Goal: Task Accomplishment & Management: Complete application form

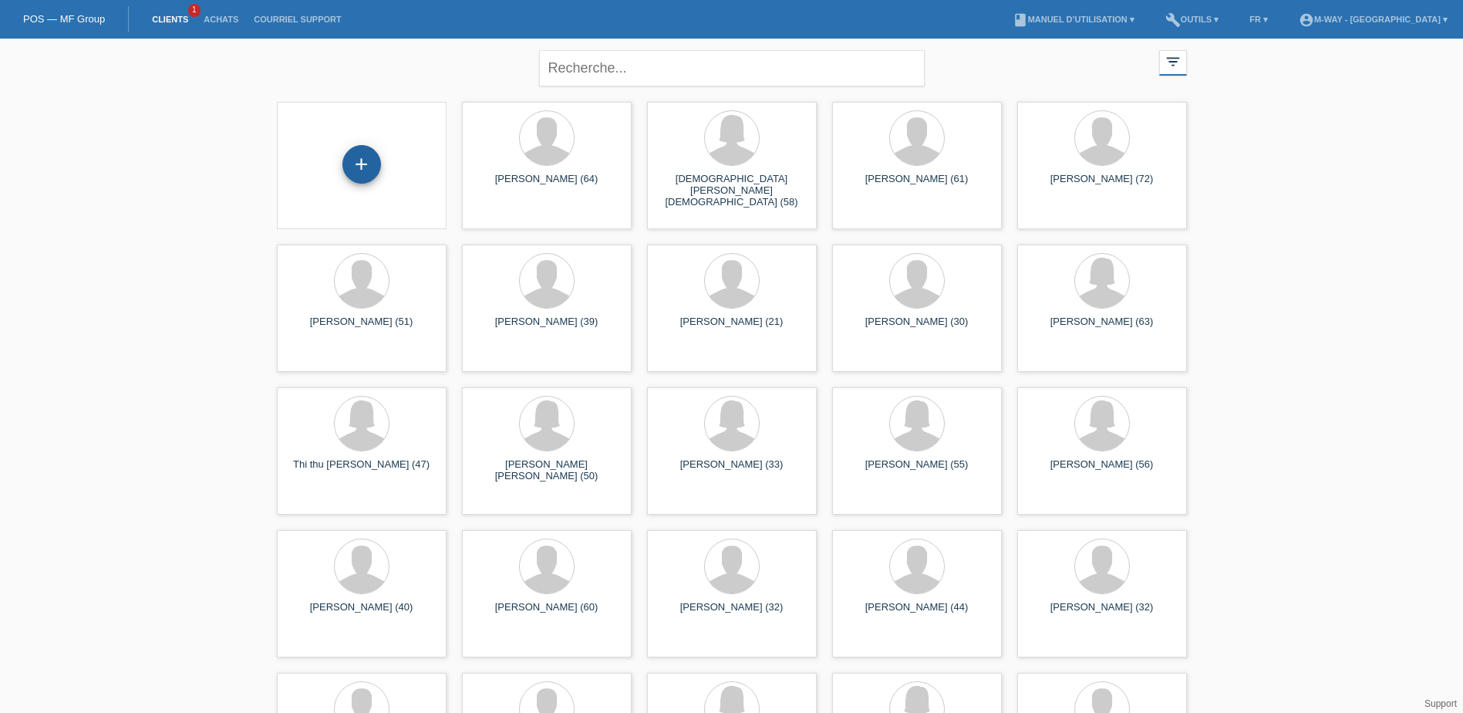
click at [361, 167] on div "+" at bounding box center [362, 164] width 39 height 39
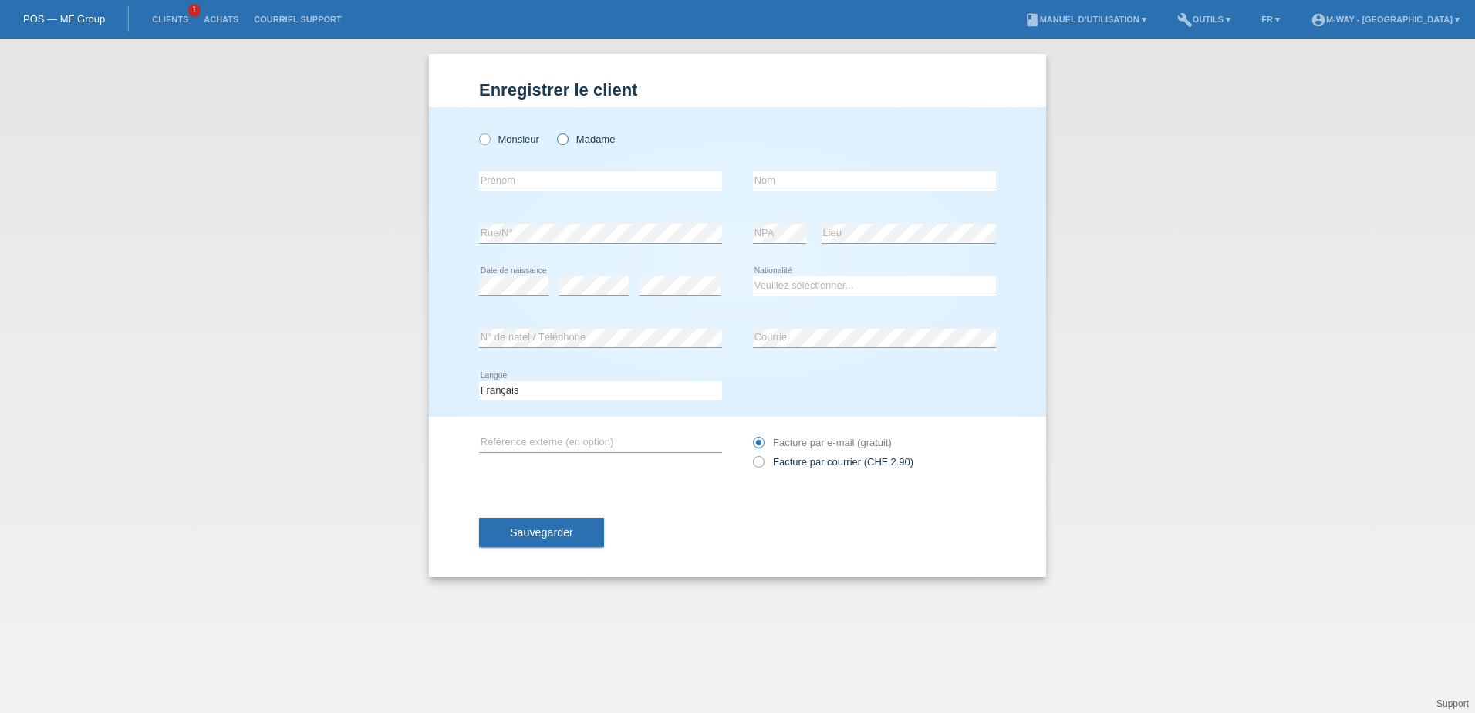
click at [555, 131] on icon at bounding box center [555, 131] width 0 height 0
click at [561, 135] on input "Madame" at bounding box center [562, 138] width 10 height 10
radio input "true"
click at [585, 182] on input "text" at bounding box center [600, 180] width 243 height 19
type input "Nathalie"
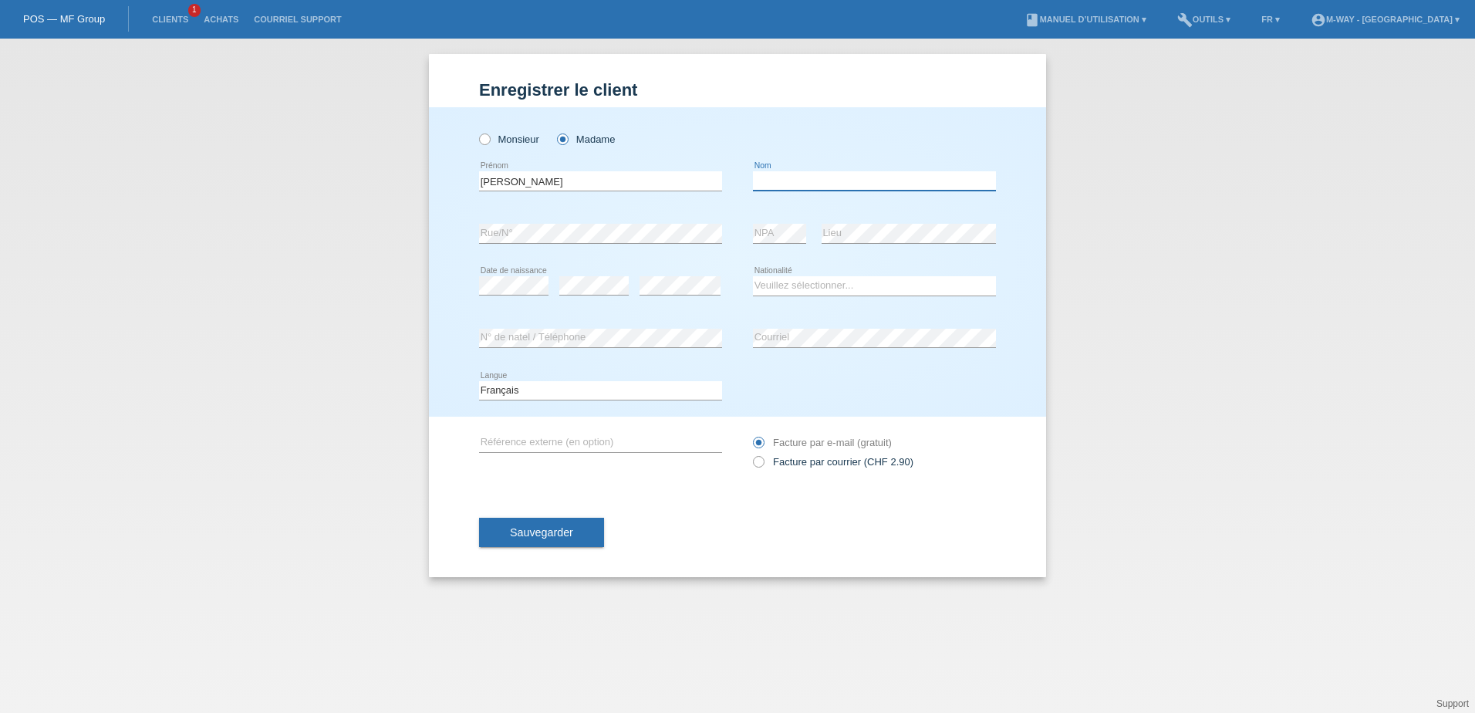
click at [766, 183] on input "text" at bounding box center [874, 180] width 243 height 19
type input "Ruiz"
click at [714, 262] on div "error" at bounding box center [679, 286] width 81 height 52
click at [848, 294] on select "Veuillez sélectionner... Suisse Allemagne Autriche Liechtenstein ------------ A…" at bounding box center [874, 285] width 243 height 19
select select "CH"
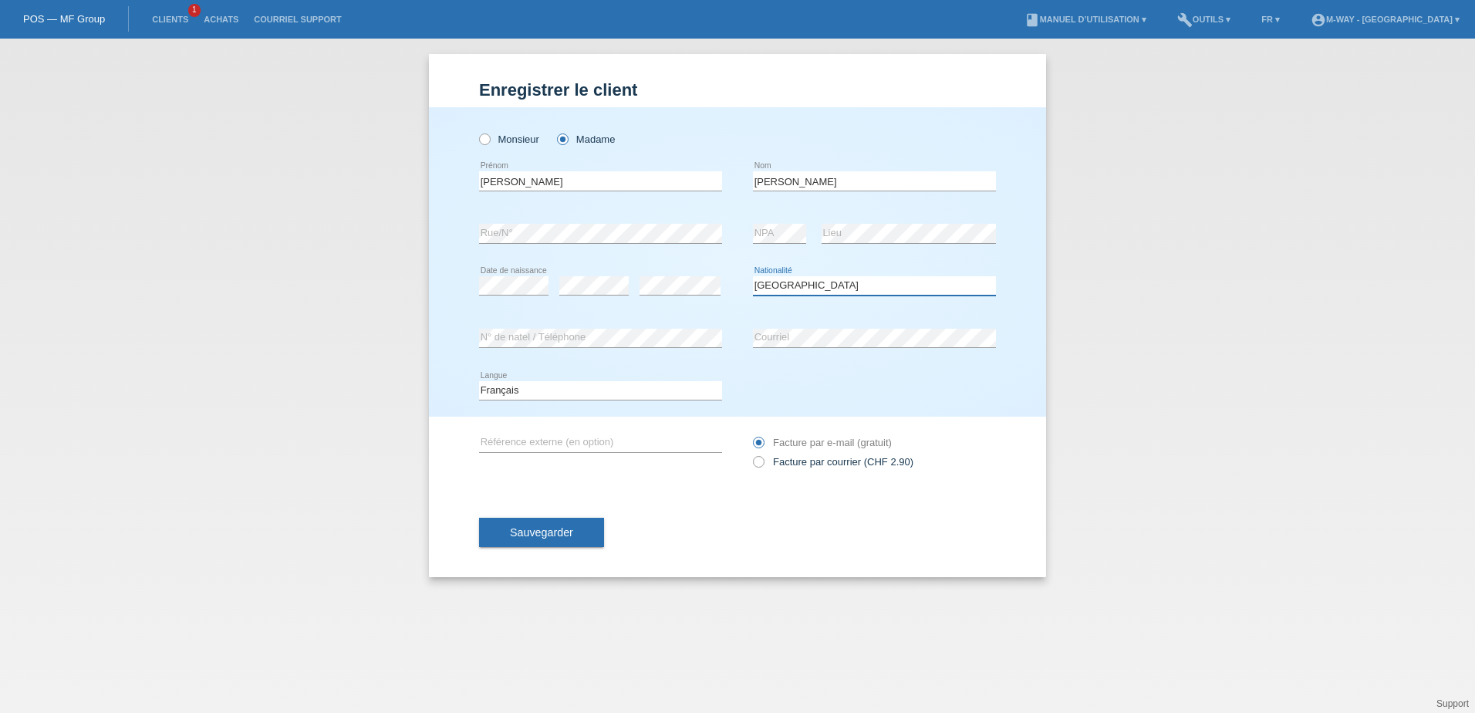
click at [753, 276] on select "Veuillez sélectionner... Suisse Allemagne Autriche Liechtenstein ------------ A…" at bounding box center [874, 285] width 243 height 19
click at [540, 535] on span "Sauvegarder" at bounding box center [541, 532] width 63 height 12
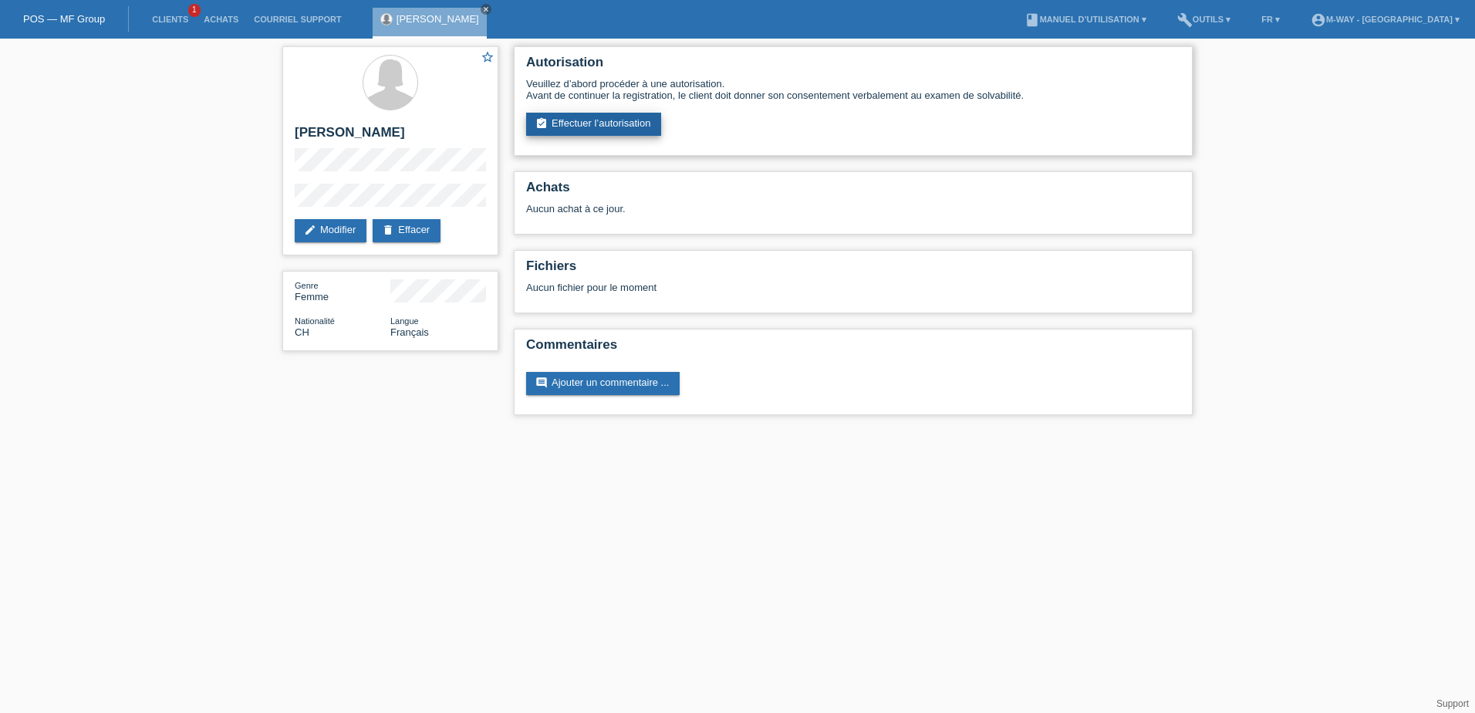
click at [604, 116] on link "assignment_turned_in Effectuer l’autorisation" at bounding box center [593, 124] width 135 height 23
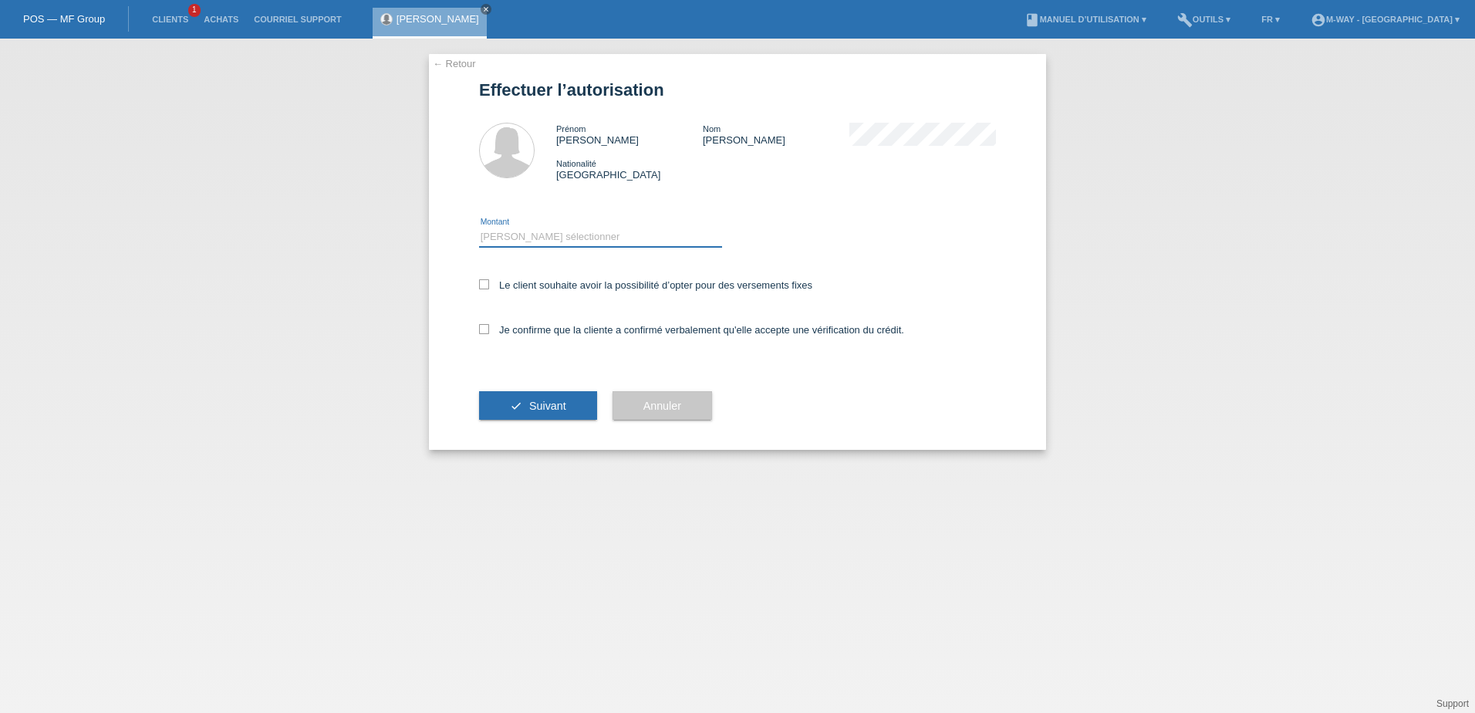
click at [559, 239] on select "Veuillez sélectionner CHF 1.00 - CHF 499.00 CHF 500.00 - CHF 1'999.00 CHF 2'000…" at bounding box center [600, 237] width 243 height 19
select select "3"
click at [479, 228] on select "Veuillez sélectionner CHF 1.00 - CHF 499.00 CHF 500.00 - CHF 1'999.00 CHF 2'000…" at bounding box center [600, 237] width 243 height 19
click at [488, 283] on icon at bounding box center [484, 284] width 10 height 10
click at [488, 283] on input "Le client souhaite avoir la possibilité d’opter pour des versements fixes" at bounding box center [484, 284] width 10 height 10
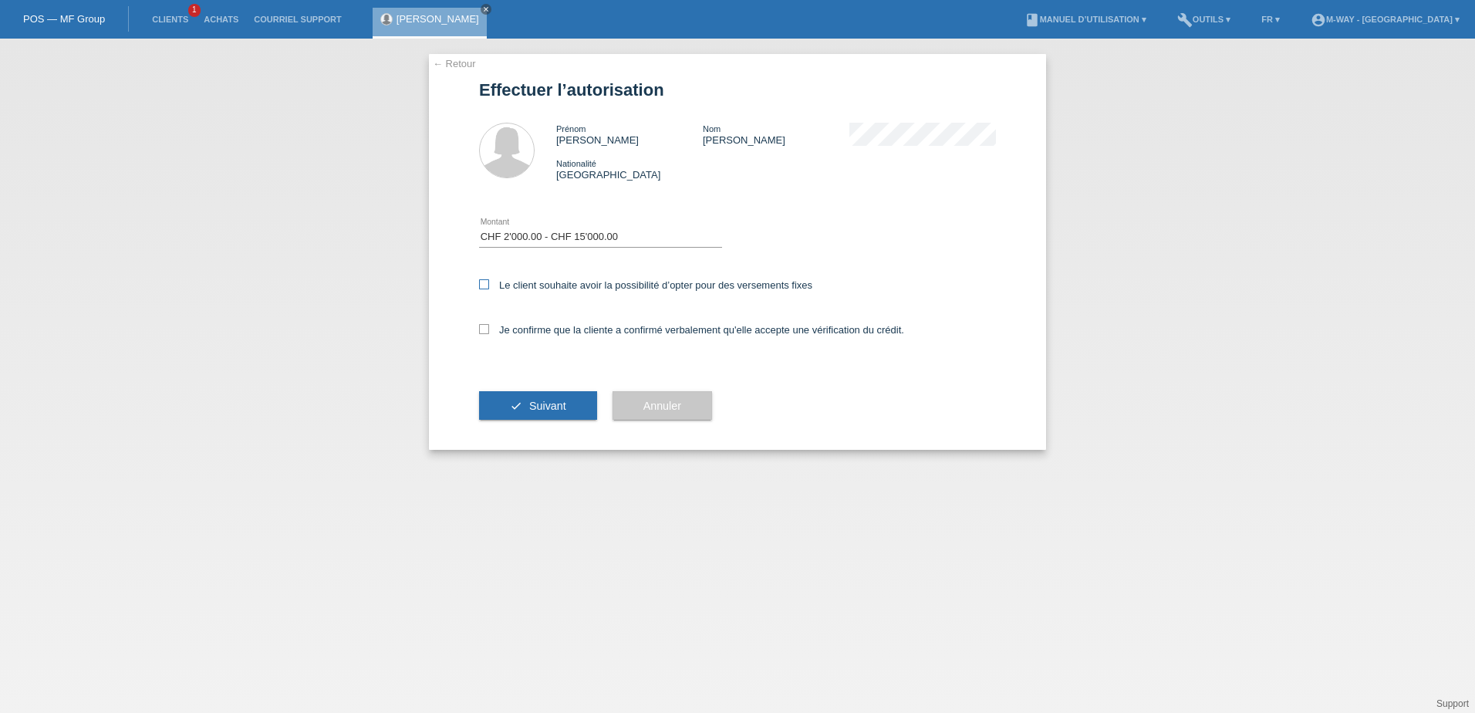
checkbox input "true"
click at [488, 330] on icon at bounding box center [484, 329] width 10 height 10
click at [488, 330] on input "Je confirme que la cliente a confirmé verbalement qu'elle accepte une vérificat…" at bounding box center [484, 329] width 10 height 10
checkbox input "true"
click at [560, 413] on button "check Suivant" at bounding box center [538, 405] width 118 height 29
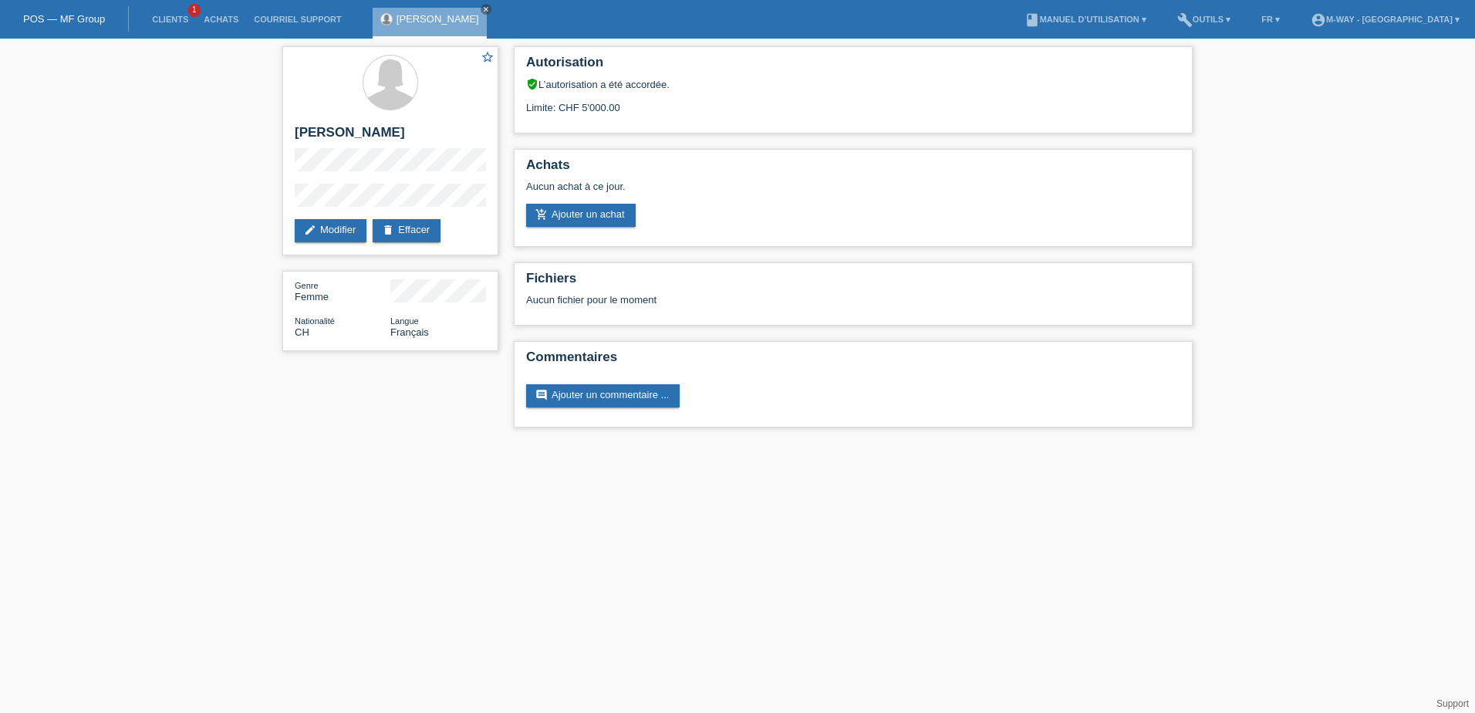
click at [169, 29] on li "Clients 1" at bounding box center [170, 19] width 52 height 39
click at [170, 21] on link "Clients" at bounding box center [170, 19] width 52 height 9
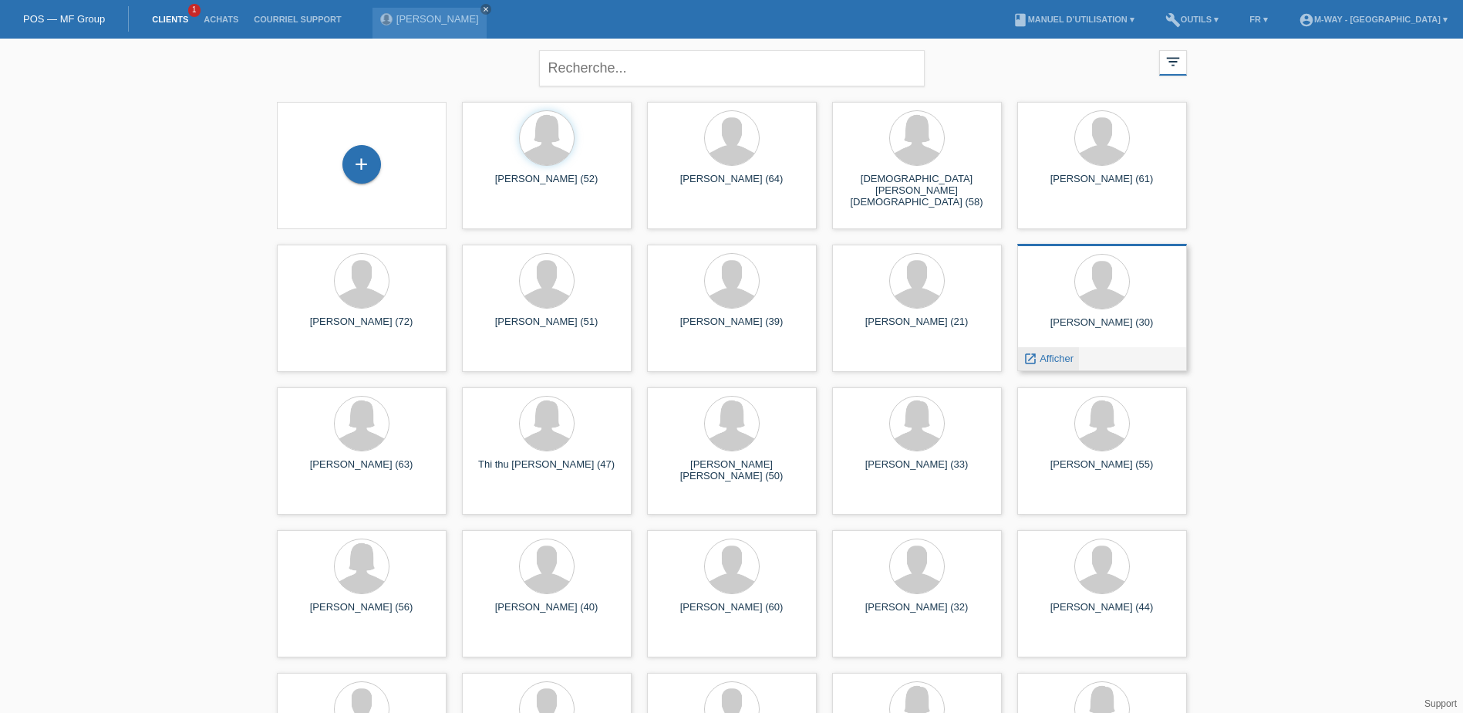
click at [1038, 358] on link "launch Afficher" at bounding box center [1049, 359] width 50 height 12
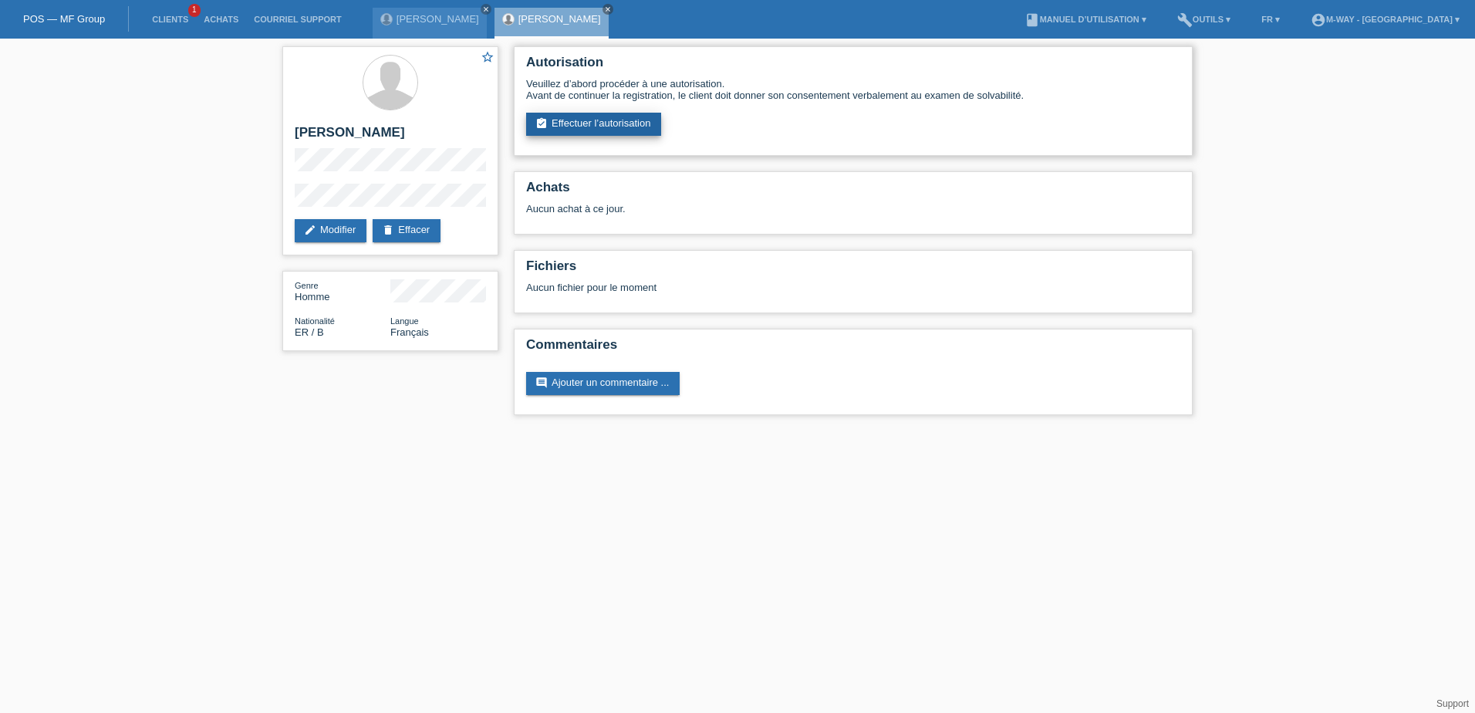
click at [623, 130] on link "assignment_turned_in Effectuer l’autorisation" at bounding box center [593, 124] width 135 height 23
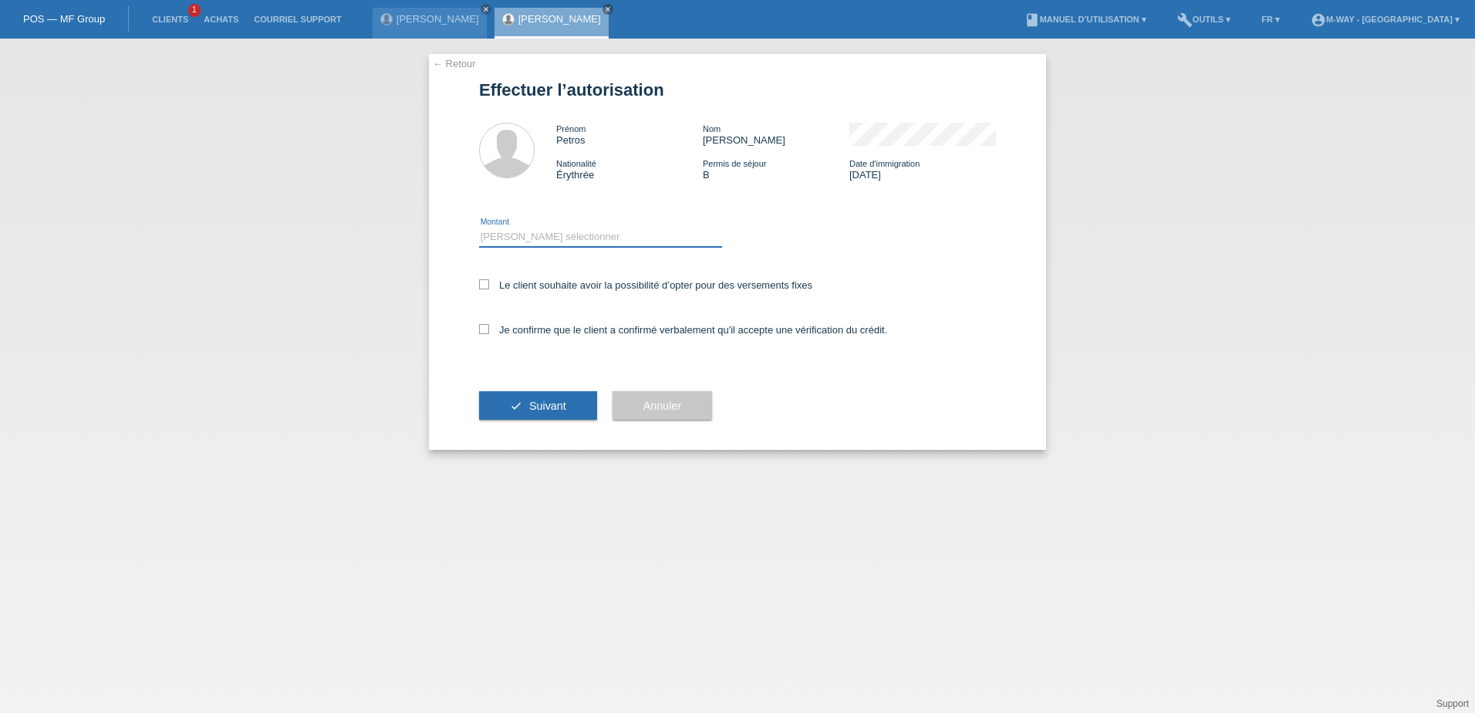
click at [610, 239] on select "Veuillez sélectionner CHF 1.00 - CHF 499.00 CHF 500.00 - CHF 1'999.00 CHF 2'000…" at bounding box center [600, 237] width 243 height 19
select select "3"
click at [479, 228] on select "Veuillez sélectionner CHF 1.00 - CHF 499.00 CHF 500.00 - CHF 1'999.00 CHF 2'000…" at bounding box center [600, 237] width 243 height 19
click at [488, 285] on icon at bounding box center [484, 284] width 10 height 10
click at [488, 285] on input "Le client souhaite avoir la possibilité d’opter pour des versements fixes" at bounding box center [484, 284] width 10 height 10
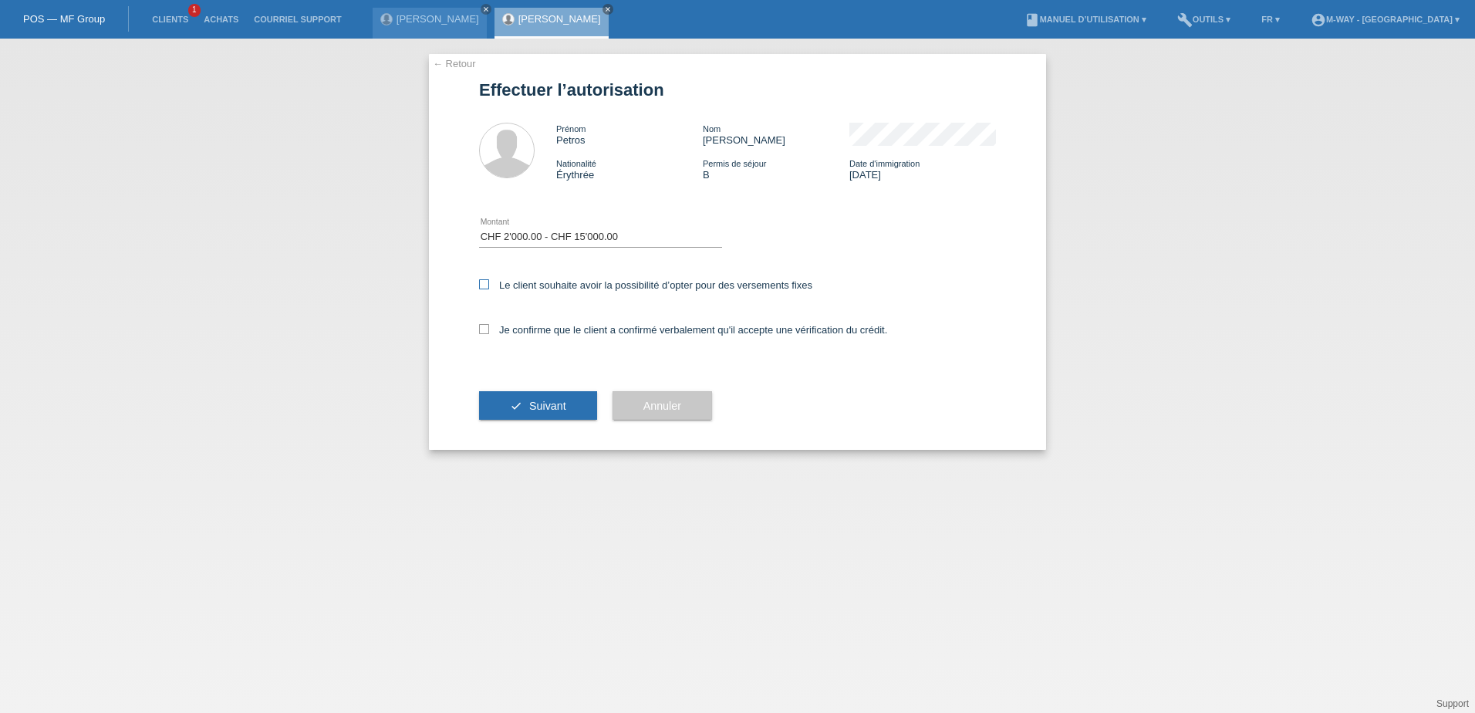
checkbox input "true"
click at [482, 329] on icon at bounding box center [484, 329] width 10 height 10
click at [482, 329] on input "Je confirme que le client a confirmé verbalement qu'il accepte une vérification…" at bounding box center [484, 329] width 10 height 10
checkbox input "true"
click at [552, 400] on span "Suivant" at bounding box center [547, 406] width 37 height 12
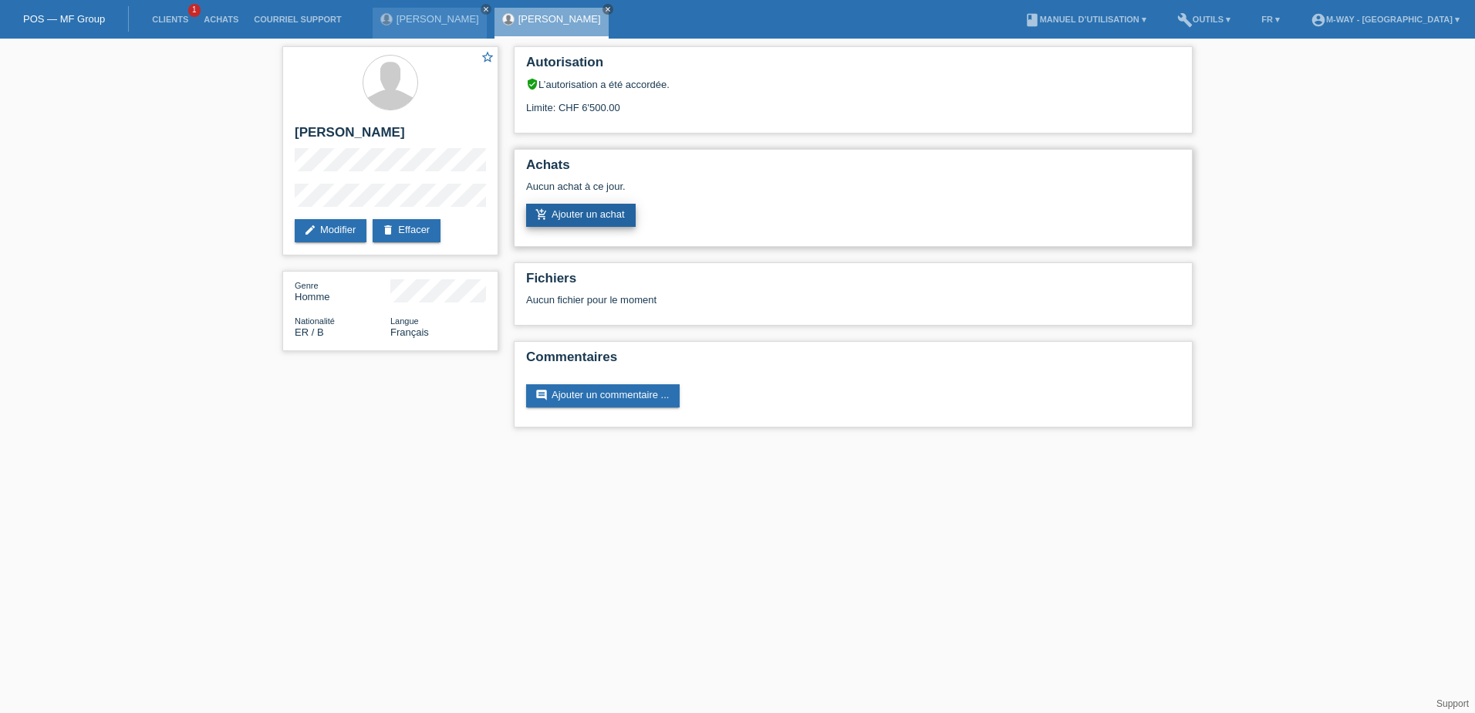
click at [610, 213] on link "add_shopping_cart Ajouter un achat" at bounding box center [581, 215] width 110 height 23
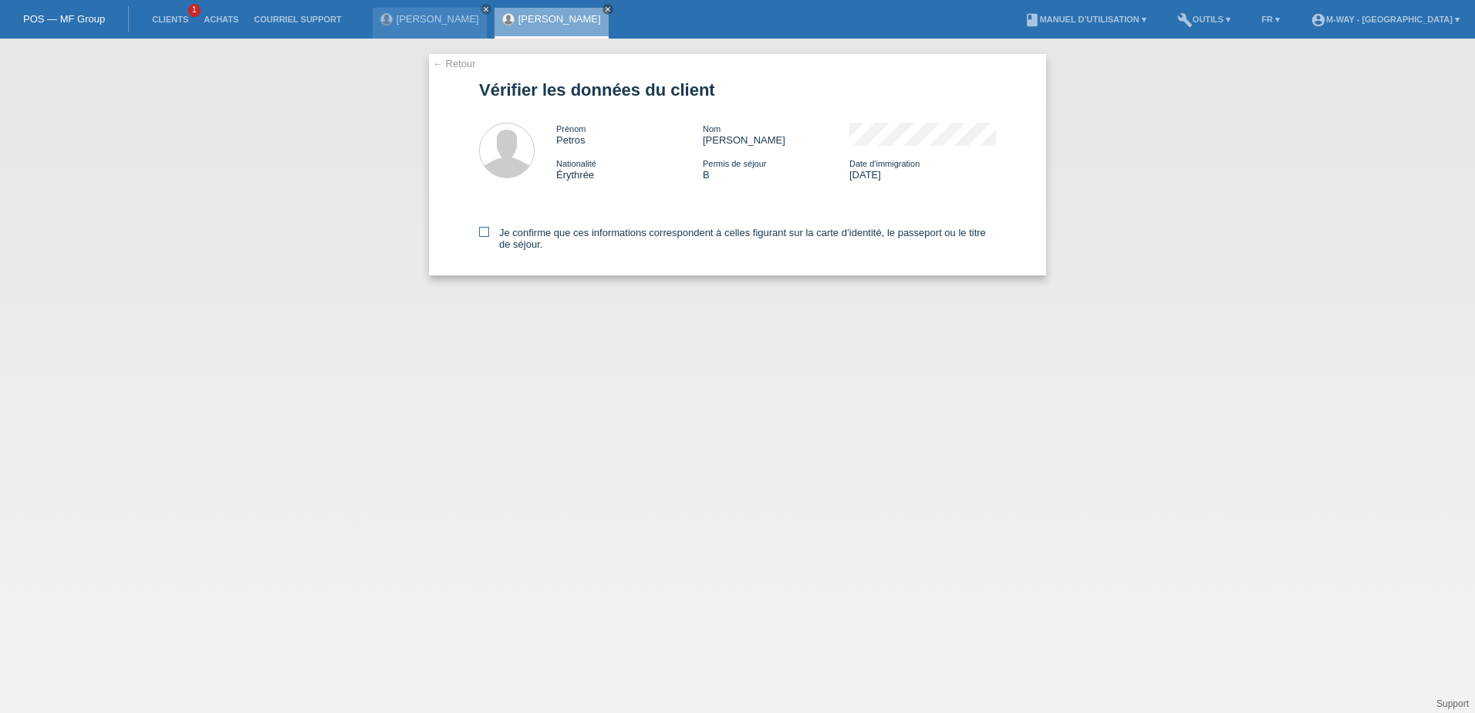
click at [485, 230] on icon at bounding box center [484, 232] width 10 height 10
click at [485, 230] on input "Je confirme que ces informations correspondent à celles figurant sur la carte d…" at bounding box center [484, 232] width 10 height 10
checkbox input "true"
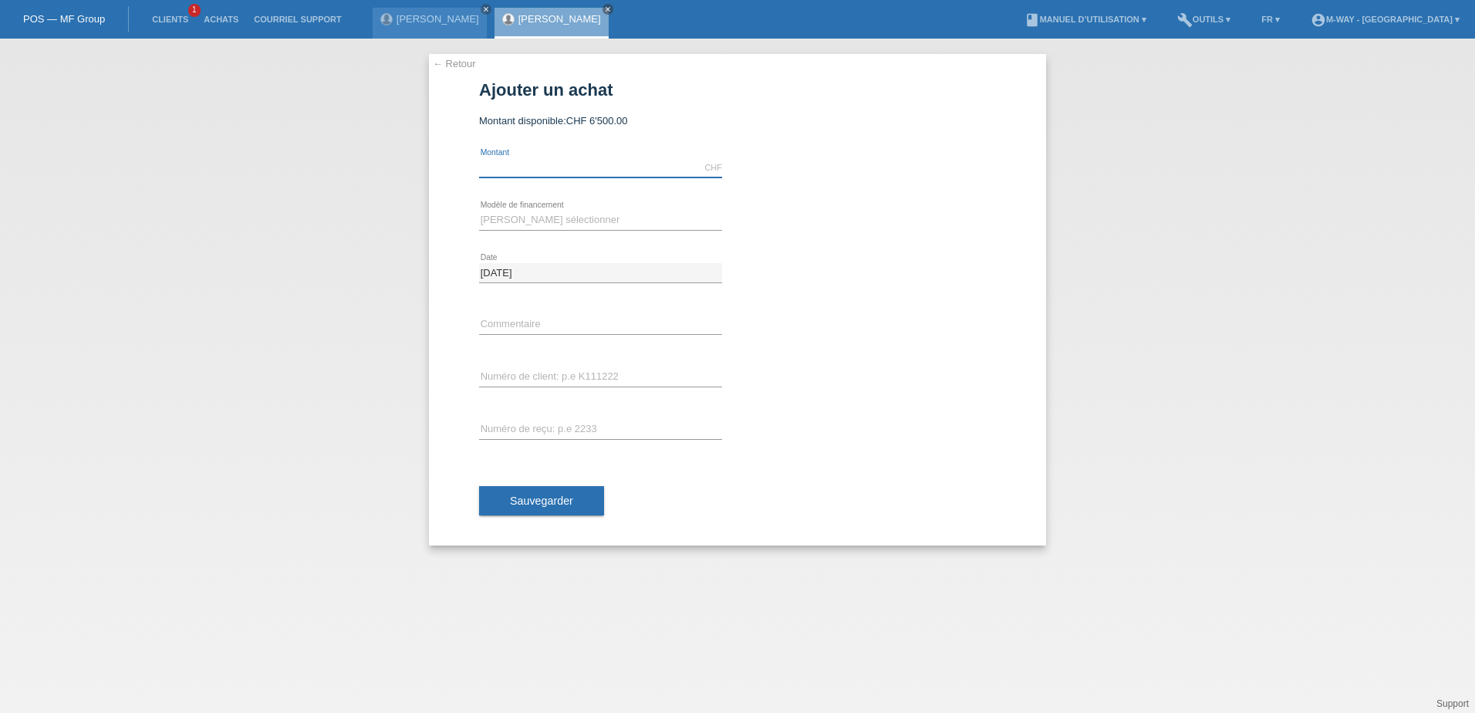
click at [596, 164] on input "text" at bounding box center [600, 167] width 243 height 19
type input "2999.00"
click at [424, 299] on div "← Retour Ajouter un achat Montant disponible: CHF 6'500.00 2999.00" at bounding box center [737, 376] width 1475 height 674
click at [510, 219] on select "Veuillez sélectionner Taux fixes Achat sur facture avec paiement partiel" at bounding box center [600, 220] width 243 height 19
select select "77"
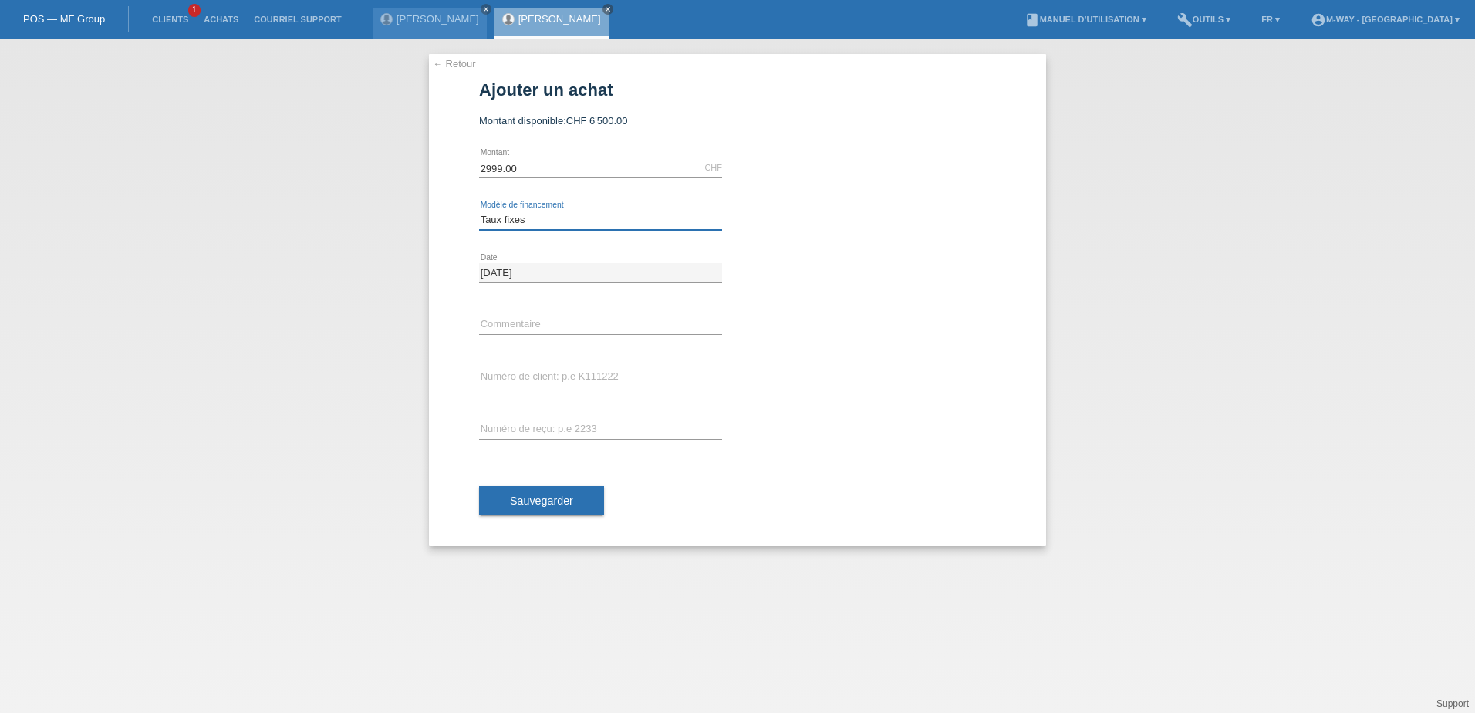
click at [479, 211] on select "Veuillez sélectionner Taux fixes Achat sur facture avec paiement partiel" at bounding box center [600, 220] width 243 height 19
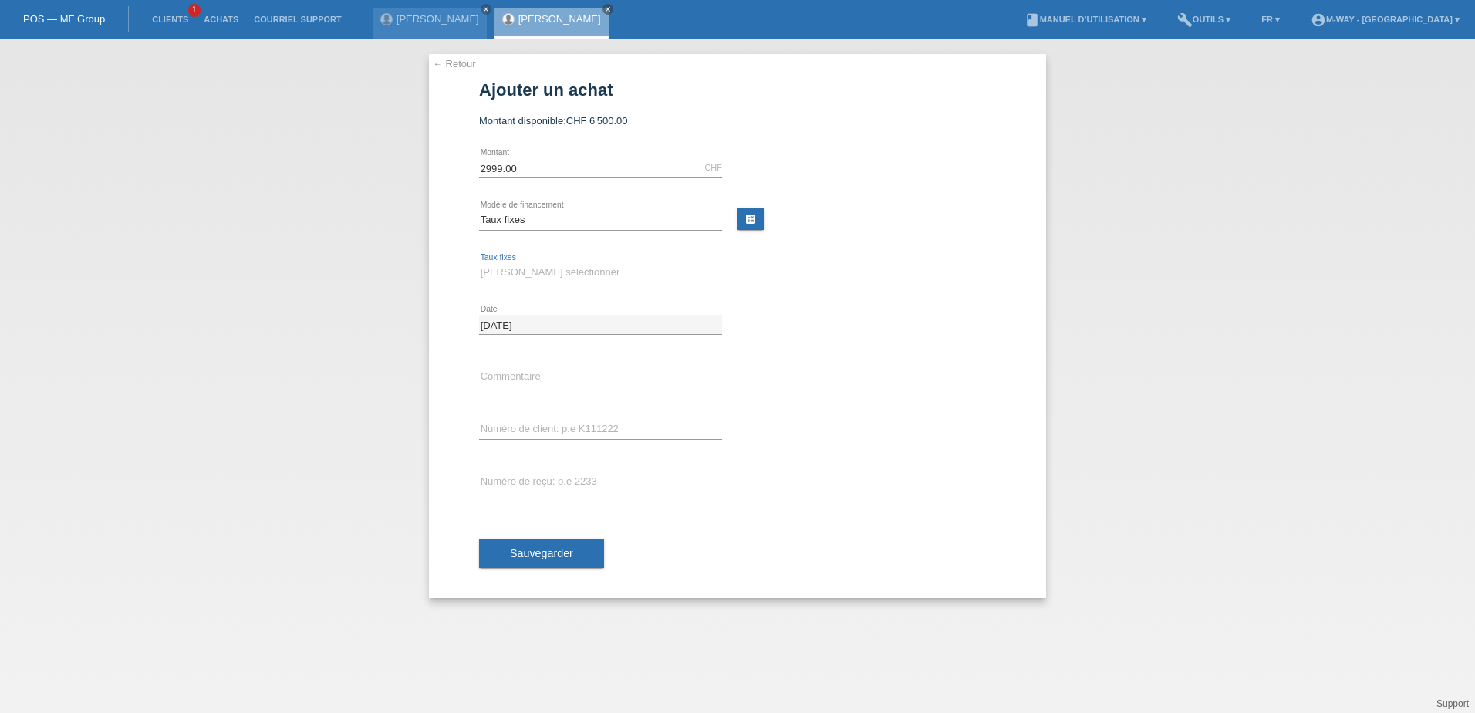
click at [583, 272] on select "Veuillez sélectionner 4 versements 5 versements 6 versements 7 versements 8 ver…" at bounding box center [600, 272] width 243 height 19
select select "202"
click at [479, 263] on select "Veuillez sélectionner 4 versements 5 versements 6 versements 7 versements 8 ver…" at bounding box center [600, 272] width 243 height 19
click at [605, 434] on input "text" at bounding box center [600, 429] width 243 height 19
type input "k035355"
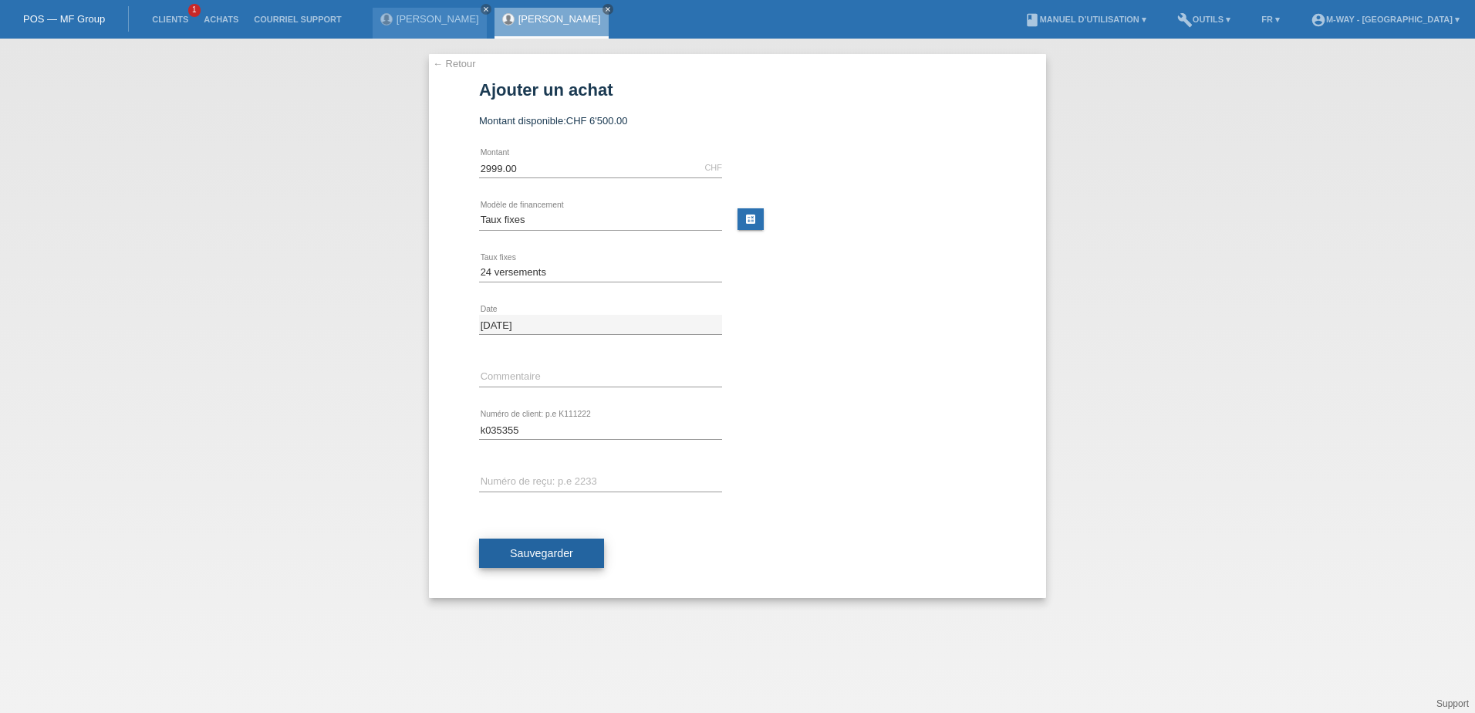
click at [561, 562] on button "Sauvegarder" at bounding box center [541, 552] width 125 height 29
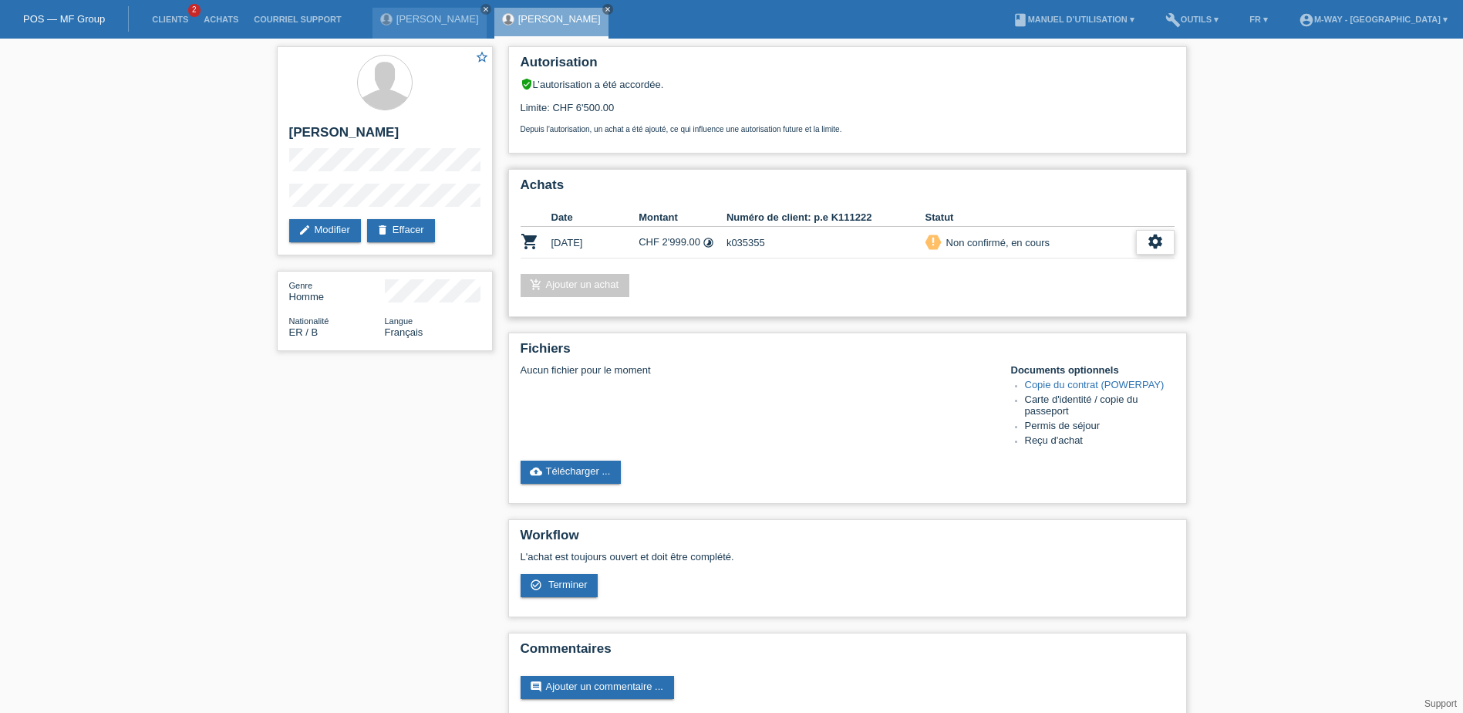
click at [1161, 242] on icon "settings" at bounding box center [1155, 241] width 17 height 17
click at [1064, 309] on span "Terminer" at bounding box center [1047, 312] width 44 height 19
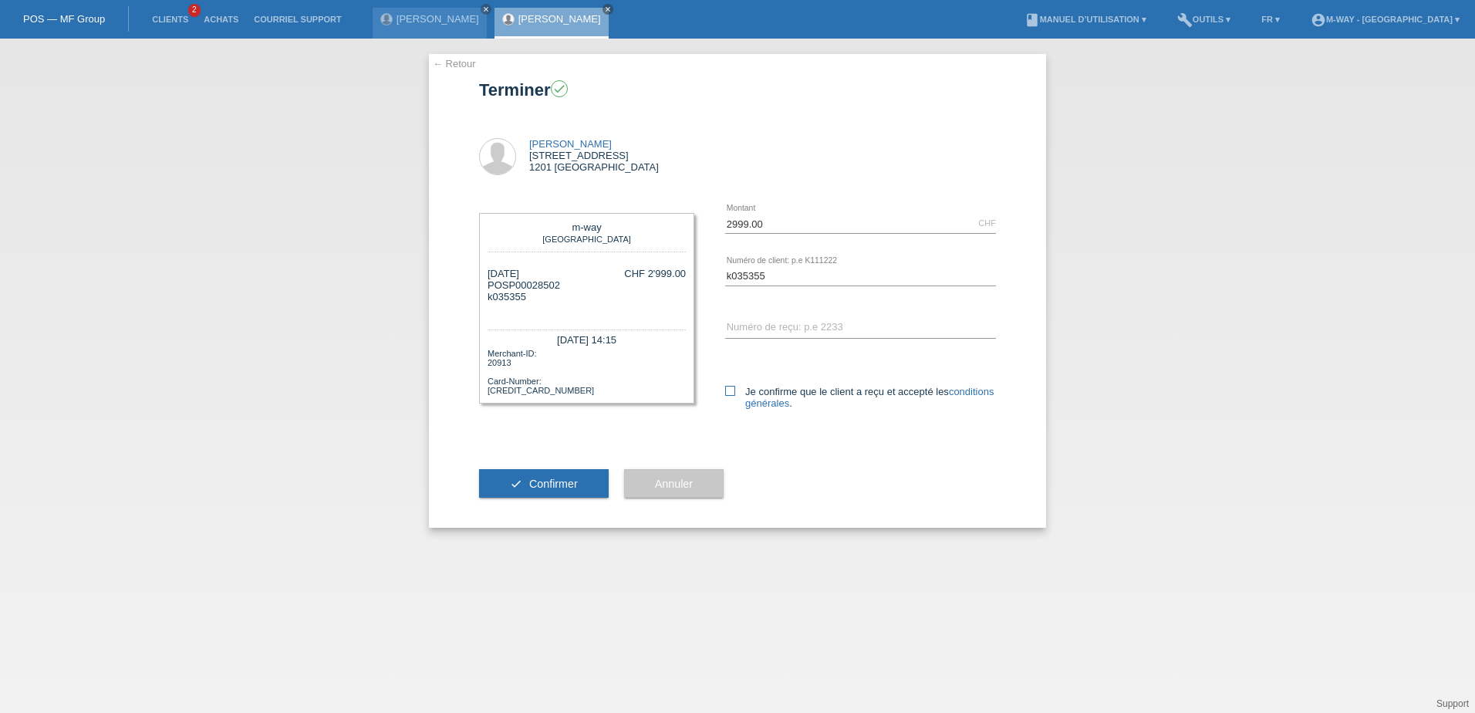
click at [728, 393] on icon at bounding box center [730, 391] width 10 height 10
click at [728, 393] on input "Je confirme que le client a reçu et accepté les conditions générales ." at bounding box center [730, 391] width 10 height 10
checkbox input "true"
click at [575, 477] on button "check Confirmer" at bounding box center [544, 483] width 130 height 29
